Goal: Task Accomplishment & Management: Manage account settings

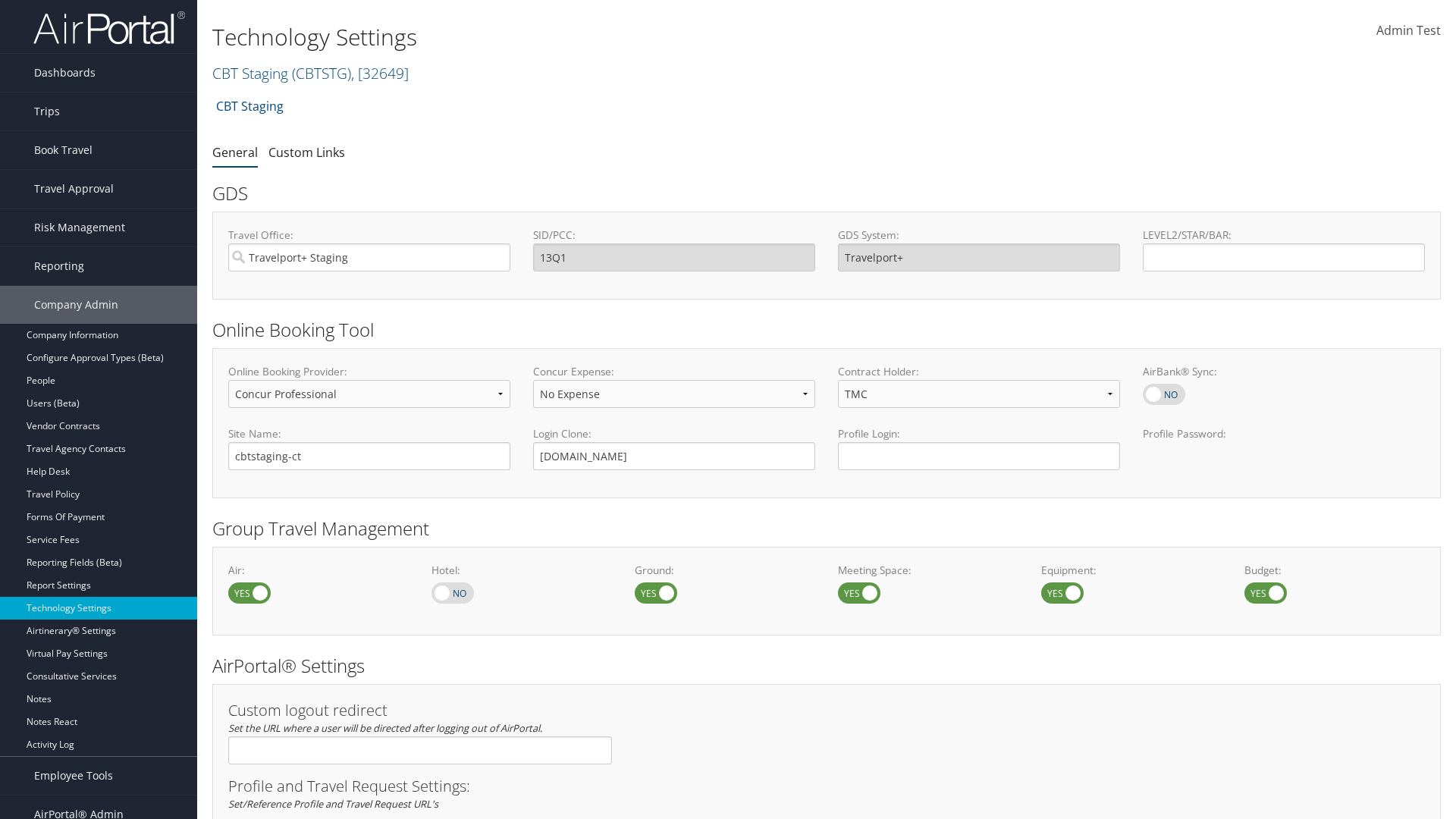
select select "4"
click at [250, 73] on link "CBT Staging ( CBTSTG ) , [ 32649 ]" at bounding box center [310, 73] width 196 height 21
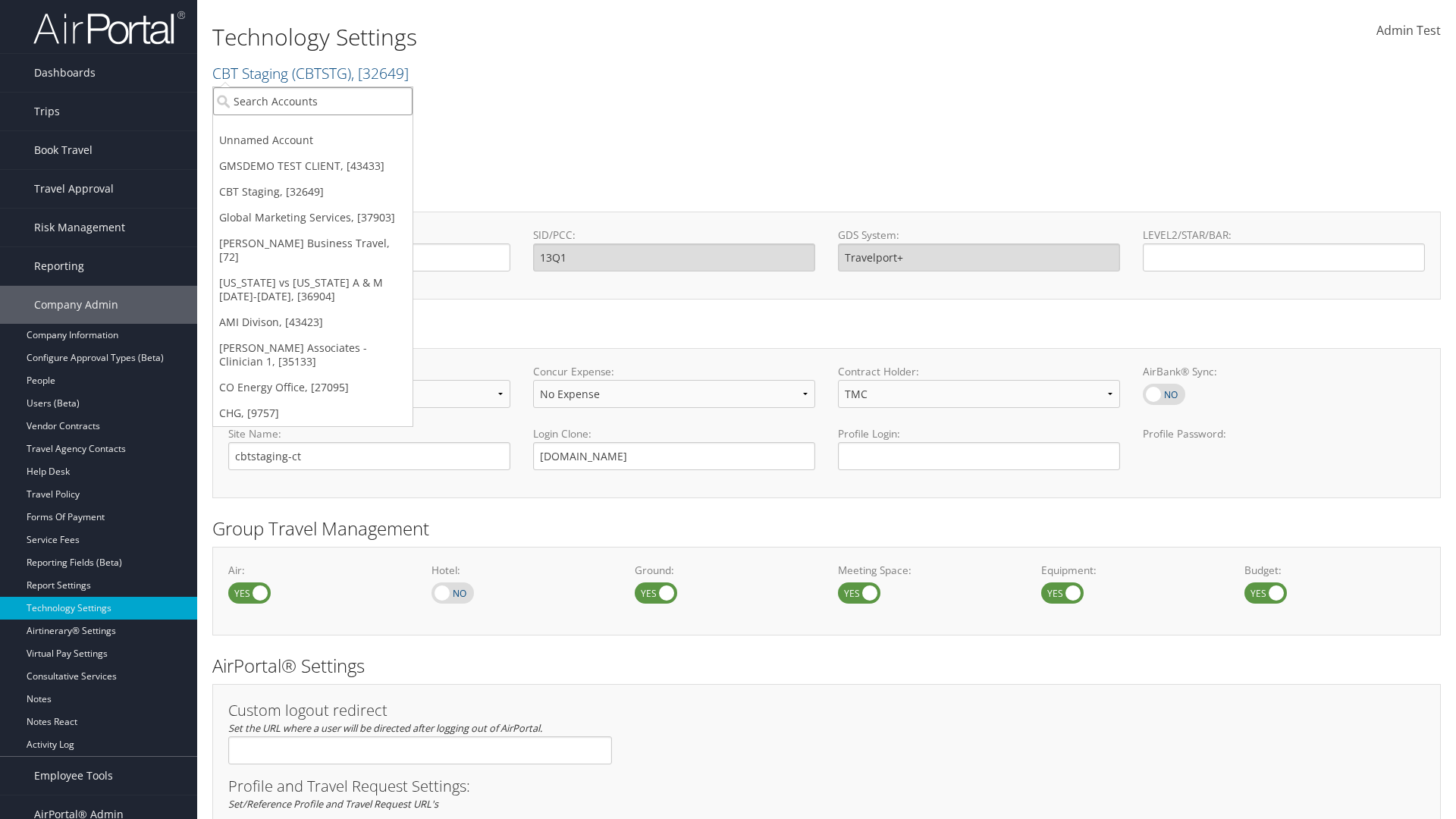
click at [312, 101] on input "search" at bounding box center [312, 102] width 200 height 28
type input "CBTSTG"
click at [312, 129] on div "CBT Staging (CBTSTG), [32649]" at bounding box center [313, 129] width 216 height 13
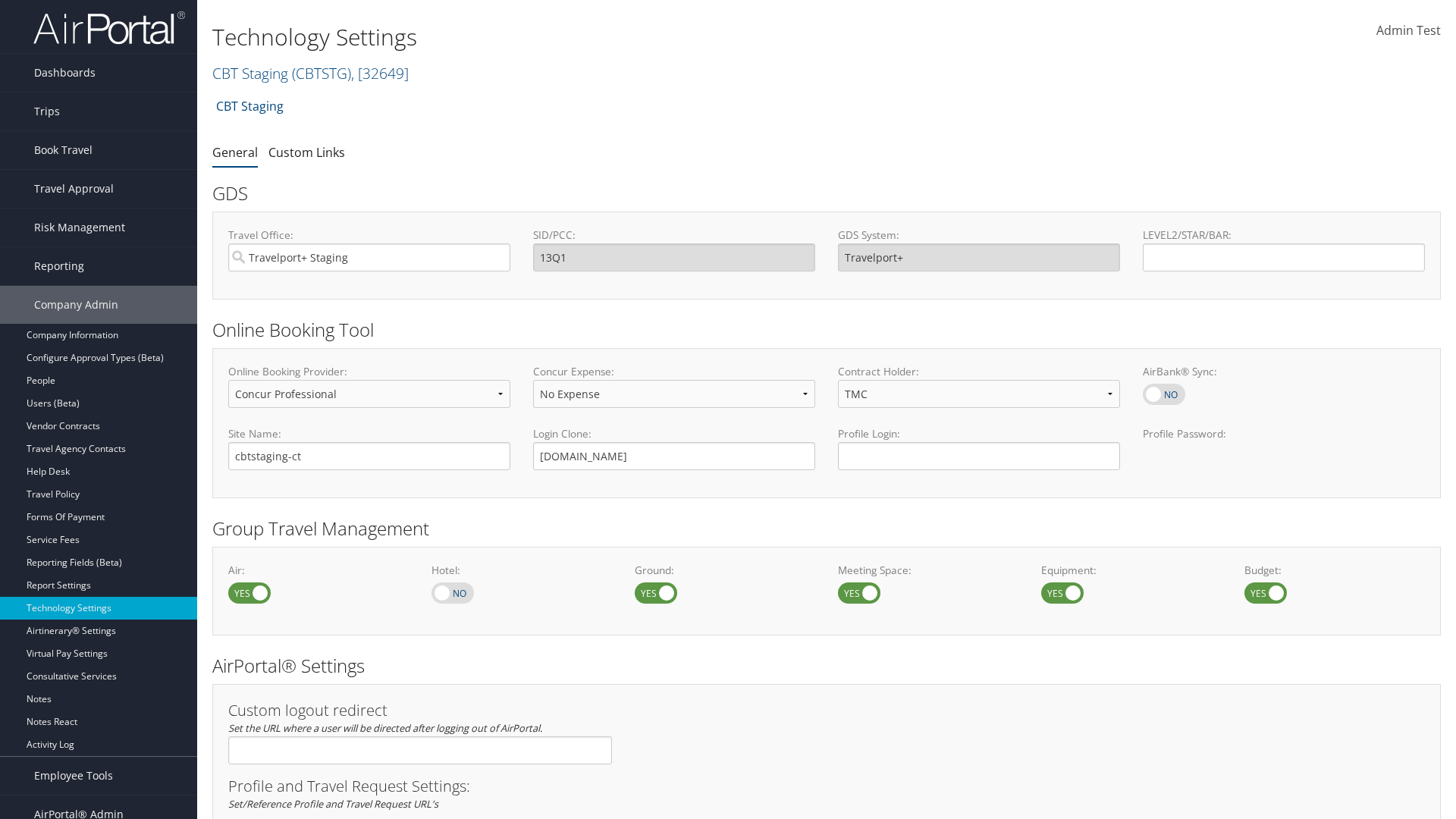
select select "4"
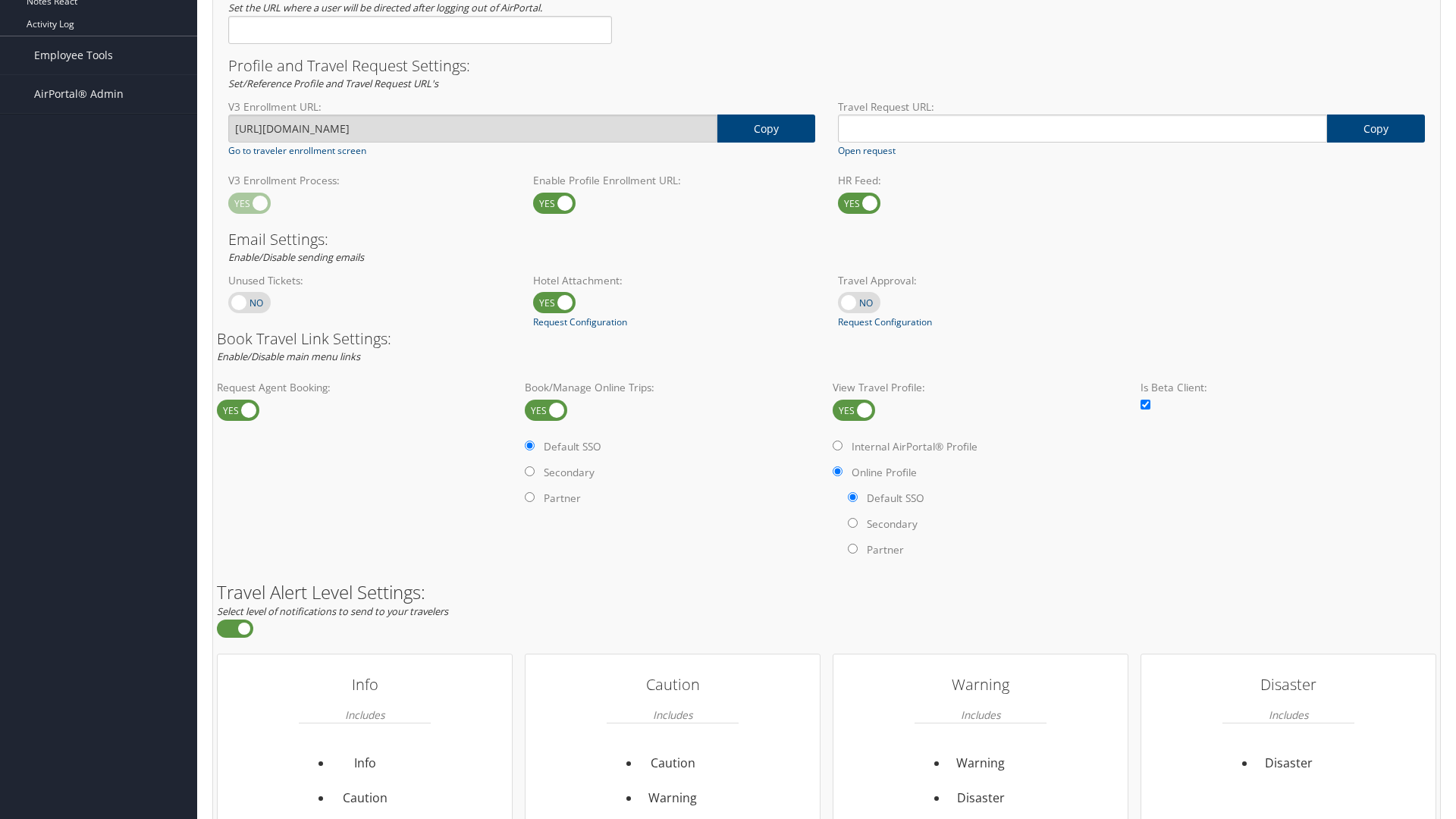
click at [853, 410] on label at bounding box center [853, 410] width 43 height 21
click at [850, 410] on input "checkbox" at bounding box center [845, 411] width 9 height 9
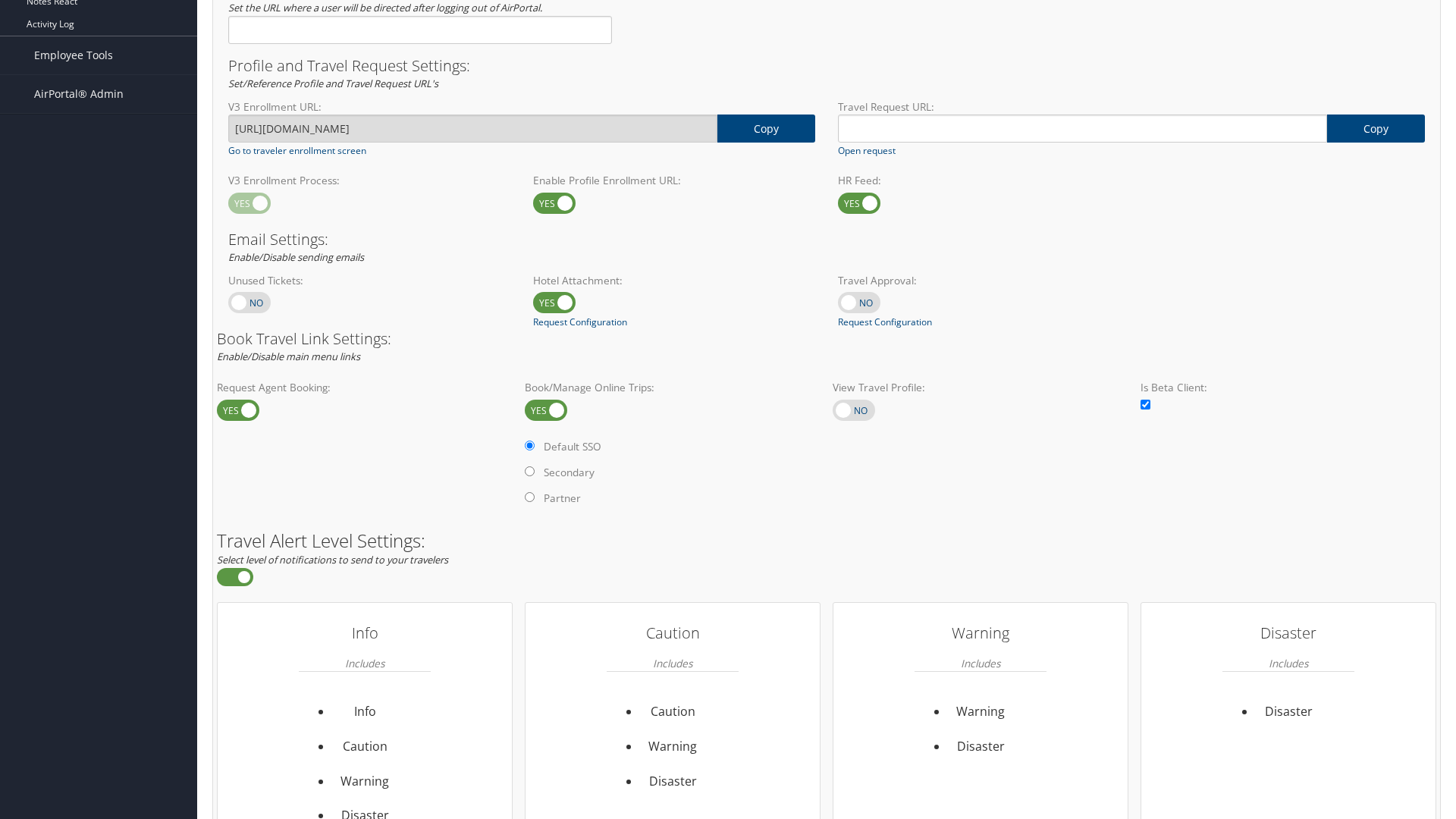
click at [853, 410] on label at bounding box center [853, 410] width 43 height 21
click at [850, 410] on input "checkbox" at bounding box center [845, 411] width 9 height 9
checkbox input "true"
click at [0, 0] on label "Internal AirPortal® Profile" at bounding box center [0, 0] width 0 height 0
click at [0, 0] on input "Internal AirPortal® Profile" at bounding box center [0, 0] width 0 height 0
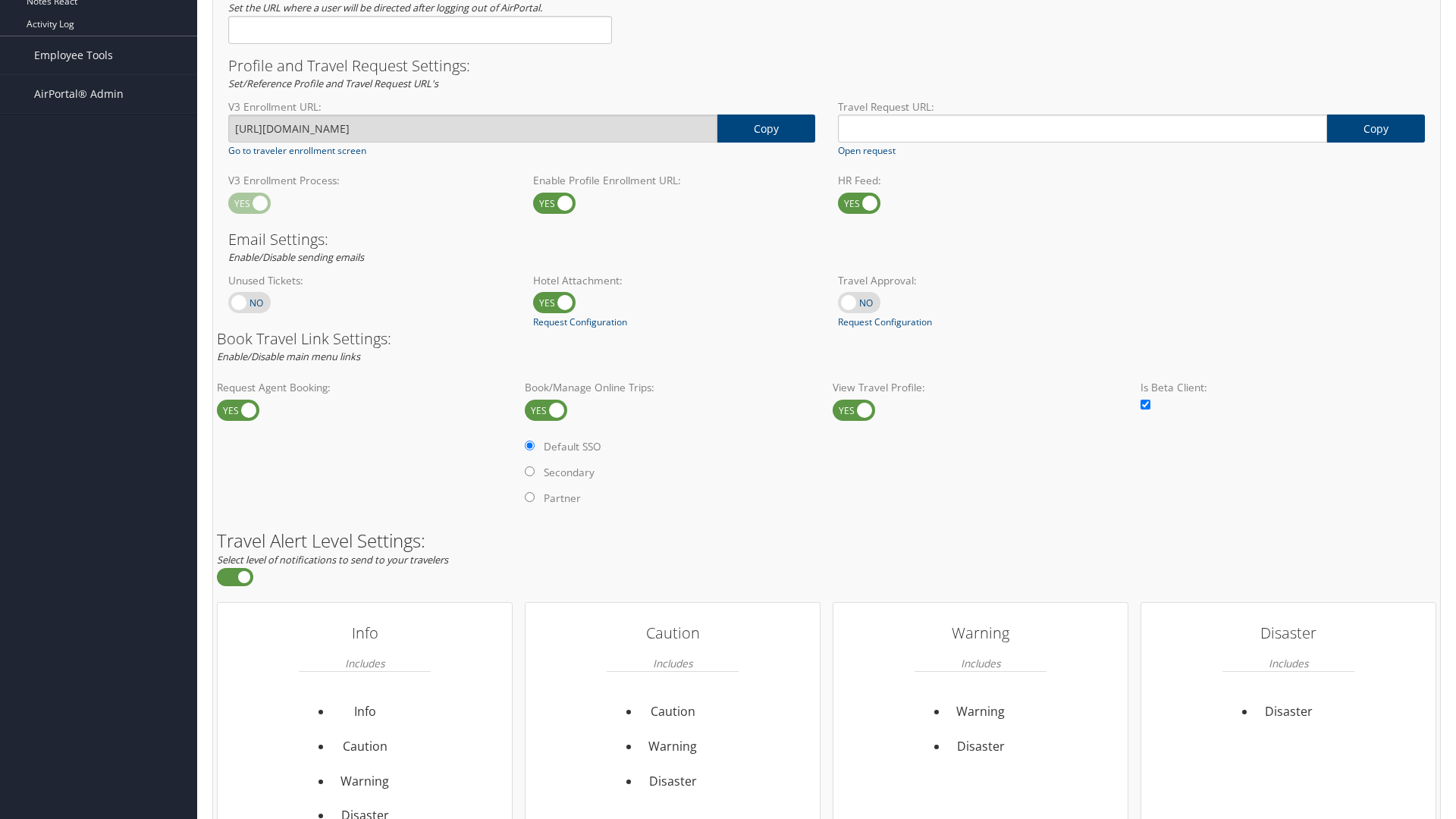
radio input "true"
radio input "false"
